Goal: Task Accomplishment & Management: Use online tool/utility

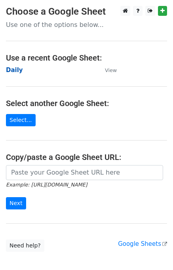
click at [13, 72] on strong "Daily" at bounding box center [14, 69] width 17 height 7
click at [19, 68] on strong "Daily" at bounding box center [14, 69] width 17 height 7
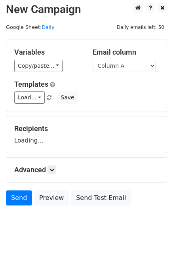
scroll to position [5, 0]
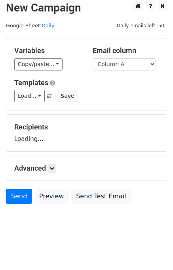
click at [58, 169] on h5 "Advanced" at bounding box center [86, 168] width 144 height 9
click at [54, 168] on icon at bounding box center [51, 168] width 5 height 5
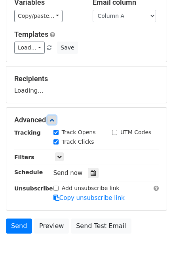
scroll to position [82, 0]
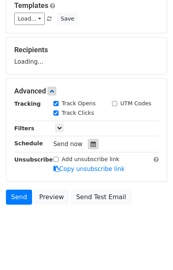
click at [88, 146] on div at bounding box center [93, 144] width 11 height 10
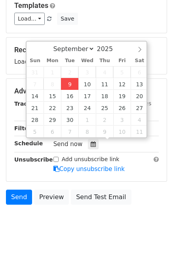
type input "2025-09-09 12:00"
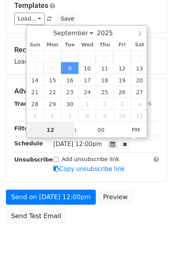
scroll to position [0, 0]
type input "01"
type input "2025-09-09 13:00"
click at [150, 203] on div "Send on Sep 9 at 12:00pm Preview Send Test Email" at bounding box center [86, 208] width 173 height 38
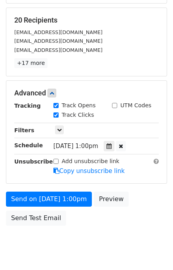
scroll to position [132, 0]
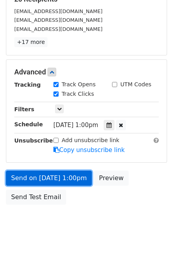
click at [53, 178] on link "Send on Sep 9 at 1:00pm" at bounding box center [49, 177] width 86 height 15
click at [43, 176] on link "Send on Sep 9 at 1:00pm" at bounding box center [49, 177] width 86 height 15
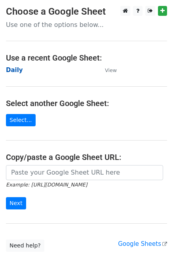
click at [15, 70] on strong "Daily" at bounding box center [14, 69] width 17 height 7
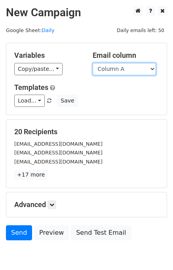
click at [110, 70] on select "Column A Column B Column C Column D Column E" at bounding box center [124, 69] width 63 height 12
select select "Column B"
click at [93, 63] on select "Column A Column B Column C Column D Column E" at bounding box center [124, 69] width 63 height 12
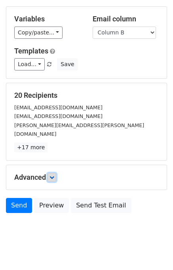
click at [54, 175] on icon at bounding box center [51, 177] width 5 height 5
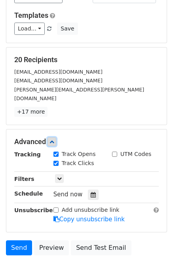
scroll to position [106, 0]
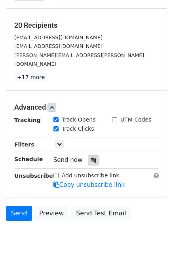
click at [93, 155] on div at bounding box center [93, 160] width 11 height 10
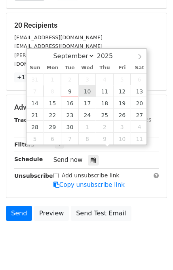
type input "2025-09-10 12:00"
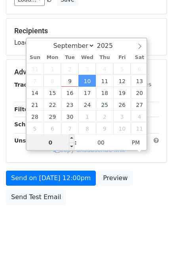
type input "02"
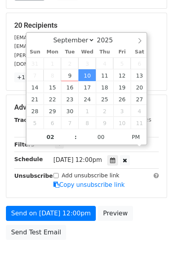
type input "2025-09-10 14:00"
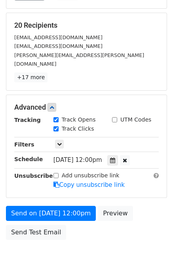
click at [147, 206] on div "Send on Sep 10 at 12:00pm Preview Send Test Email" at bounding box center [86, 225] width 173 height 38
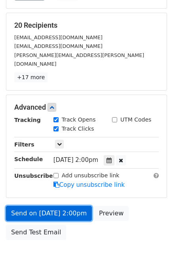
click at [62, 206] on link "Send on Sep 10 at 2:00pm" at bounding box center [49, 213] width 86 height 15
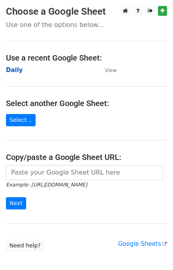
click at [15, 68] on strong "Daily" at bounding box center [14, 69] width 17 height 7
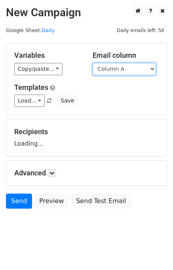
click at [132, 69] on select "Column A Column B Column C Column D Column E" at bounding box center [124, 69] width 63 height 12
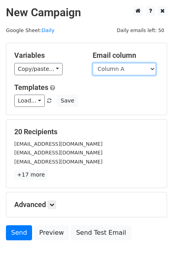
click at [129, 70] on select "Column A Column B Column C Column D Column E" at bounding box center [124, 69] width 63 height 12
select select "Column C"
click at [93, 63] on select "Column A Column B Column C Column D Column E" at bounding box center [124, 69] width 63 height 12
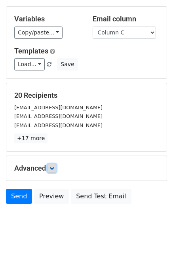
click at [54, 168] on icon at bounding box center [51, 168] width 5 height 5
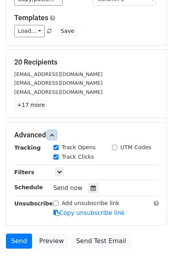
scroll to position [102, 0]
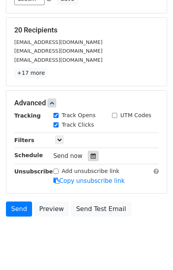
click at [91, 157] on div at bounding box center [93, 156] width 11 height 10
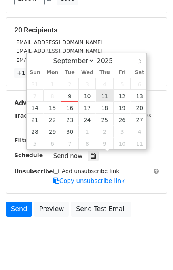
type input "2025-09-11 12:00"
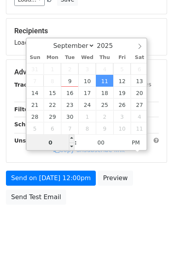
type input "03"
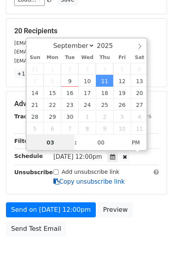
scroll to position [102, 0]
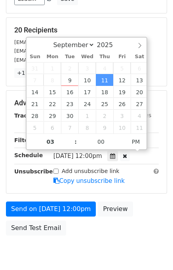
type input "2025-09-11 15:00"
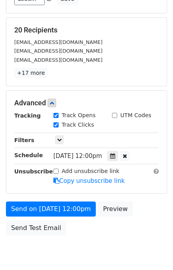
click at [142, 199] on form "Variables Copy/paste... {{Column A}} {{Column B}} {{Column C}} {{Column D}} {{C…" at bounding box center [86, 90] width 161 height 298
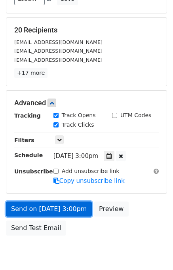
click at [68, 206] on link "Send on Sep 11 at 3:00pm" at bounding box center [49, 208] width 86 height 15
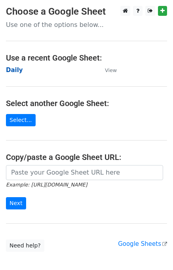
click at [14, 71] on strong "Daily" at bounding box center [14, 69] width 17 height 7
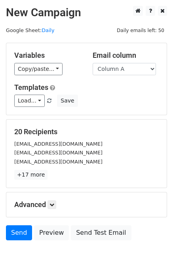
click at [138, 69] on select "Column A Column B Column C Column D Column E" at bounding box center [124, 69] width 63 height 12
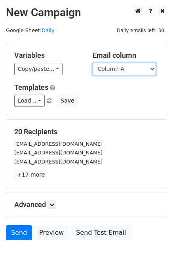
click at [125, 68] on select "Column A Column B Column C Column D Column E" at bounding box center [124, 69] width 63 height 12
select select "Column D"
click at [93, 63] on select "Column A Column B Column C Column D Column E" at bounding box center [124, 69] width 63 height 12
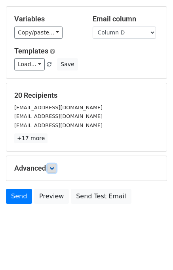
click at [54, 166] on icon at bounding box center [51, 168] width 5 height 5
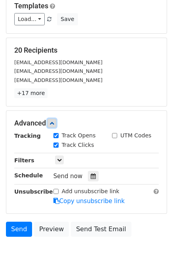
scroll to position [108, 0]
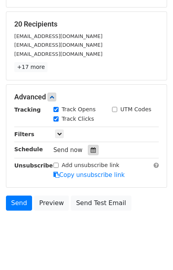
click at [91, 151] on icon at bounding box center [93, 150] width 5 height 6
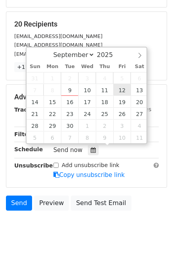
type input "2025-09-12 12:00"
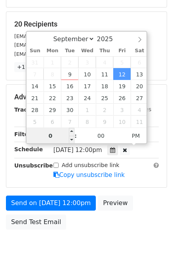
type input "04"
type input "2025-09-12 16:00"
click at [136, 206] on div "Send on Sep 12 at 12:00pm Preview Send Test Email" at bounding box center [86, 214] width 173 height 38
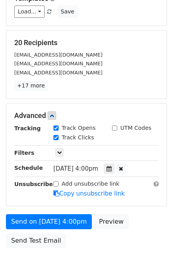
scroll to position [132, 0]
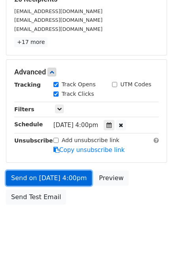
click at [68, 177] on link "Send on Sep 12 at 4:00pm" at bounding box center [49, 177] width 86 height 15
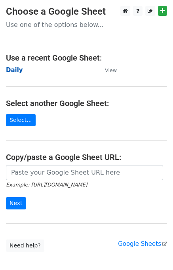
click at [14, 69] on strong "Daily" at bounding box center [14, 69] width 17 height 7
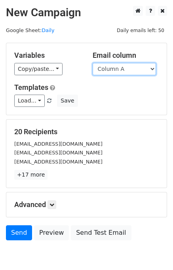
click at [120, 71] on select "Column A Column B Column C Column D Column E" at bounding box center [124, 69] width 63 height 12
select select "Column E"
click at [93, 63] on select "Column A Column B Column C Column D Column E" at bounding box center [124, 69] width 63 height 12
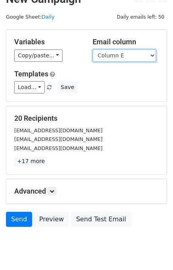
scroll to position [36, 0]
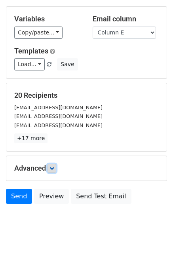
click at [51, 170] on link at bounding box center [51, 168] width 9 height 9
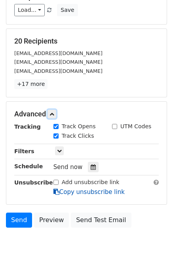
scroll to position [114, 0]
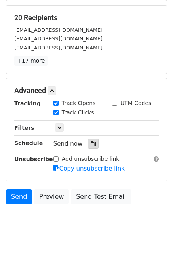
click at [91, 145] on icon at bounding box center [93, 144] width 5 height 6
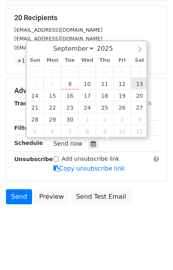
type input "[DATE] 12:00"
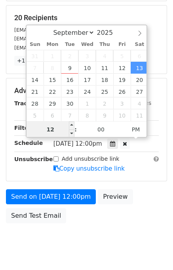
scroll to position [101, 0]
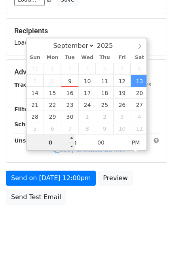
type input "05"
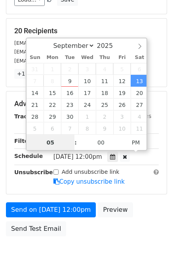
scroll to position [114, 0]
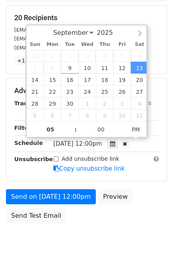
type input "[DATE] 17:00"
click at [149, 201] on div "Send on [DATE] 12:00pm Preview Send Test Email" at bounding box center [86, 208] width 173 height 38
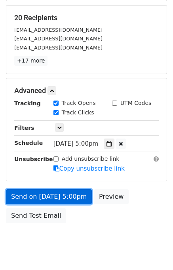
click at [53, 192] on link "Send on [DATE] 5:00pm" at bounding box center [49, 196] width 86 height 15
